Goal: Transaction & Acquisition: Book appointment/travel/reservation

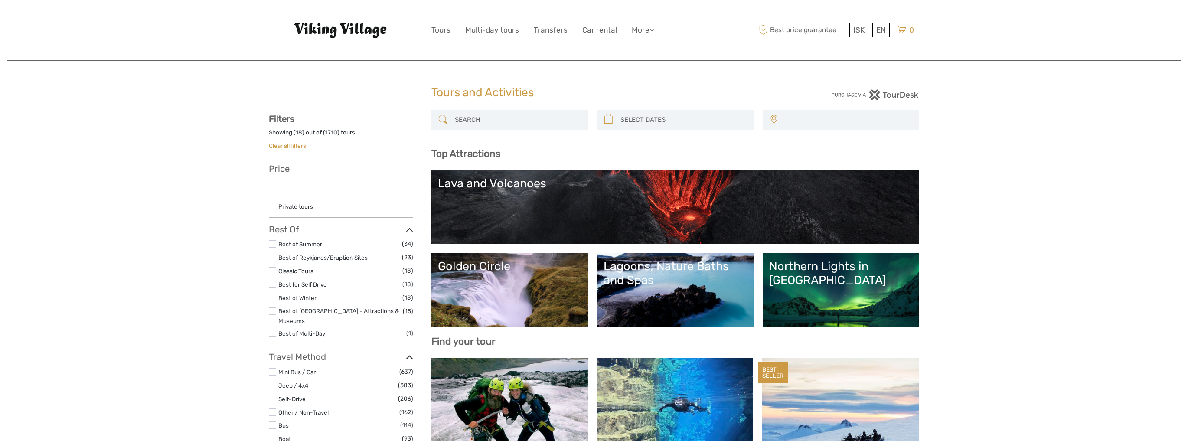
select select
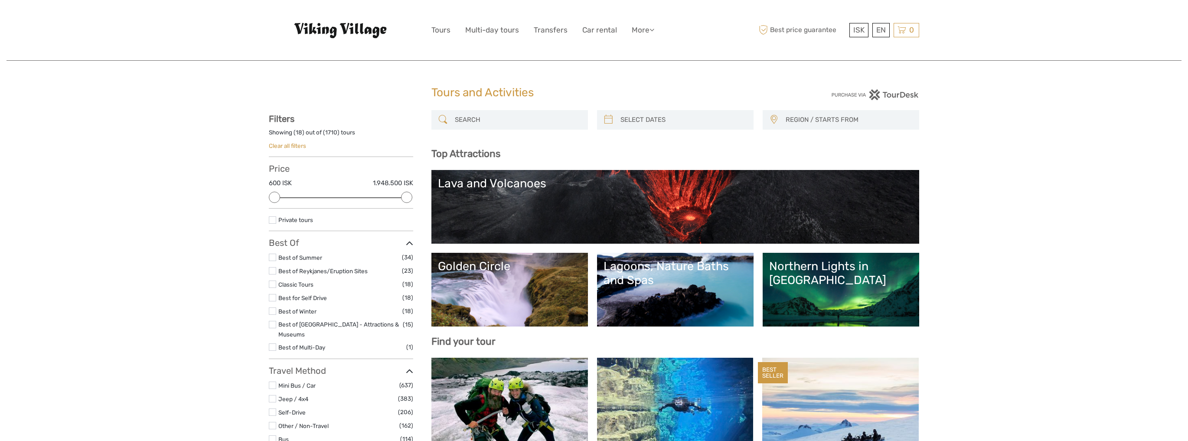
click at [548, 208] on link "Lava and Volcanoes" at bounding box center [675, 206] width 475 height 61
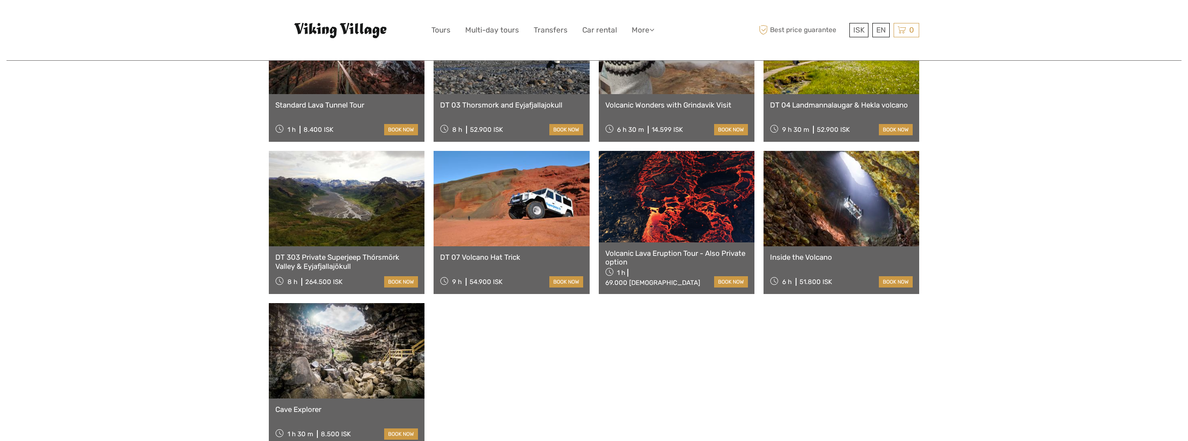
scroll to position [589, 0]
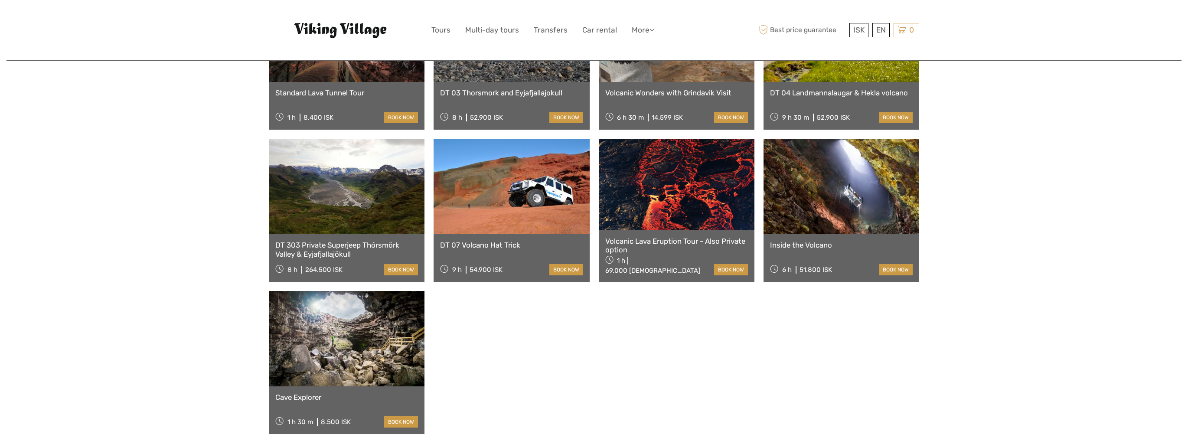
click at [839, 156] on link at bounding box center [841, 186] width 156 height 95
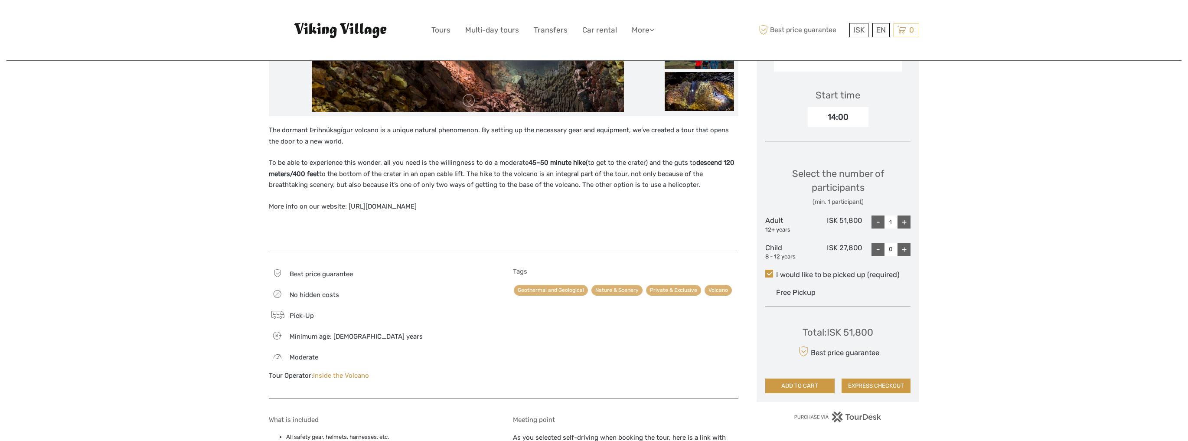
scroll to position [277, 0]
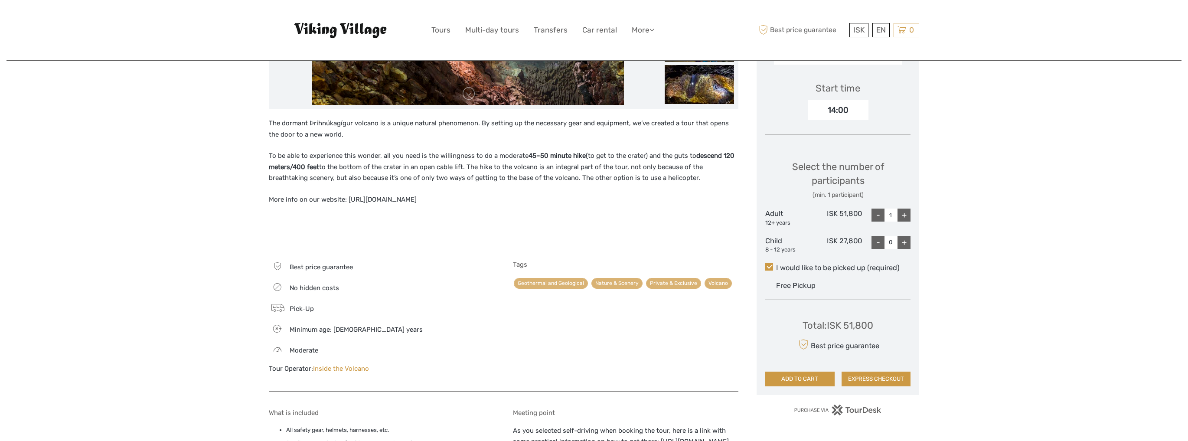
click at [439, 327] on div "8 Minimum age: [DEMOGRAPHIC_DATA] years" at bounding box center [382, 329] width 226 height 12
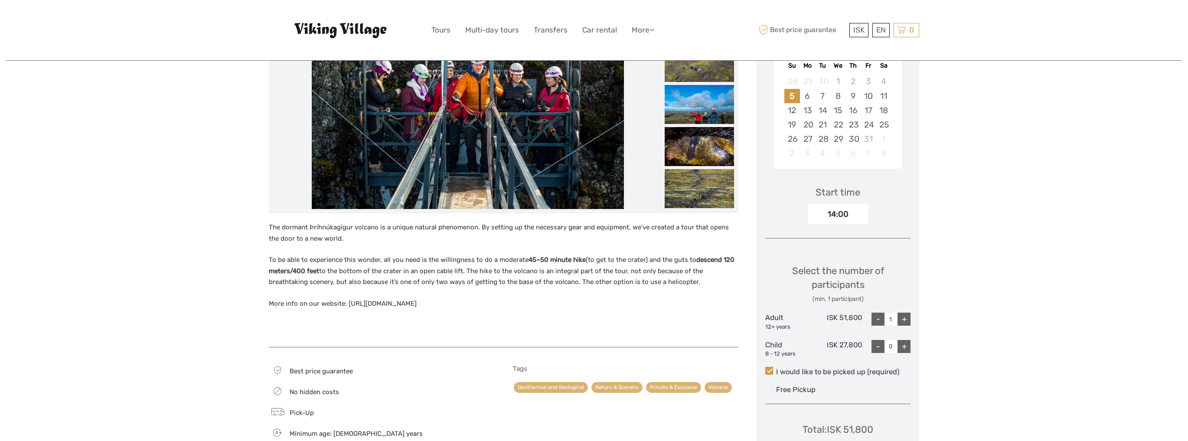
scroll to position [0, 0]
